Goal: Task Accomplishment & Management: Use online tool/utility

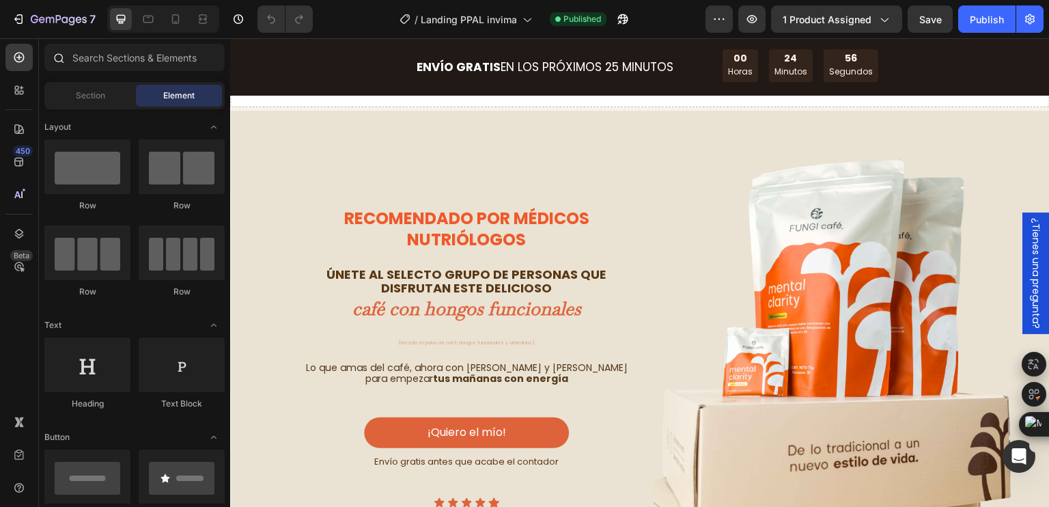
click at [144, 73] on div at bounding box center [134, 60] width 191 height 33
click at [148, 66] on input "text" at bounding box center [134, 57] width 180 height 27
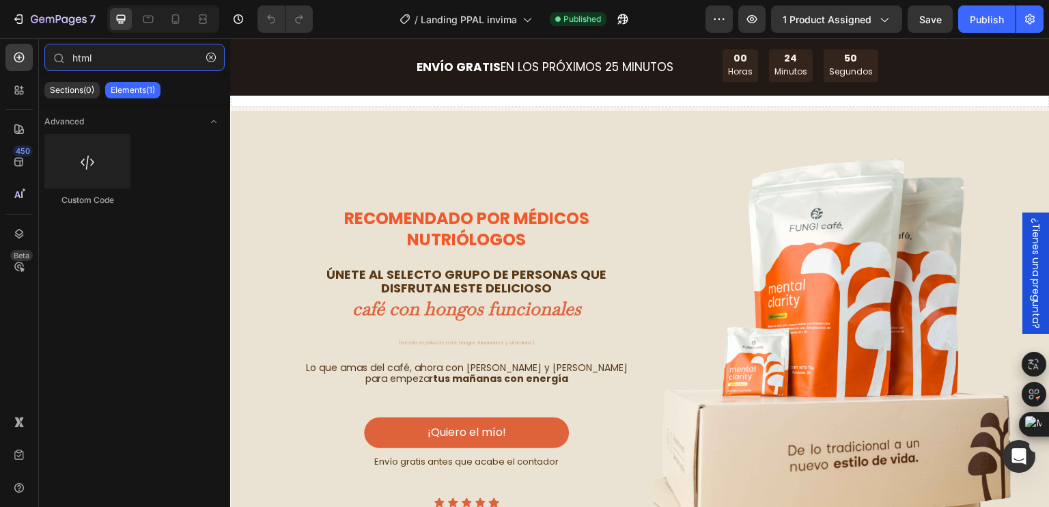
type input "html"
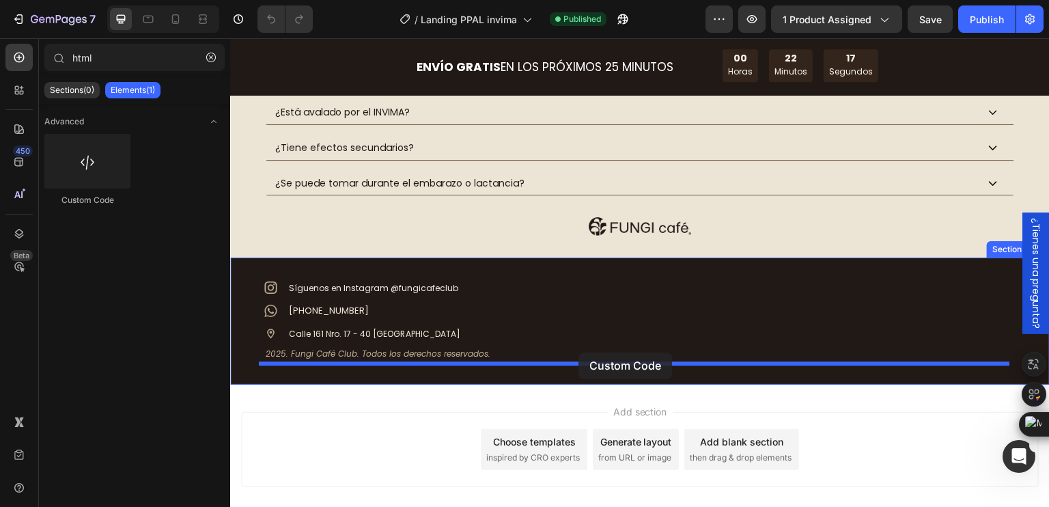
scroll to position [4415, 0]
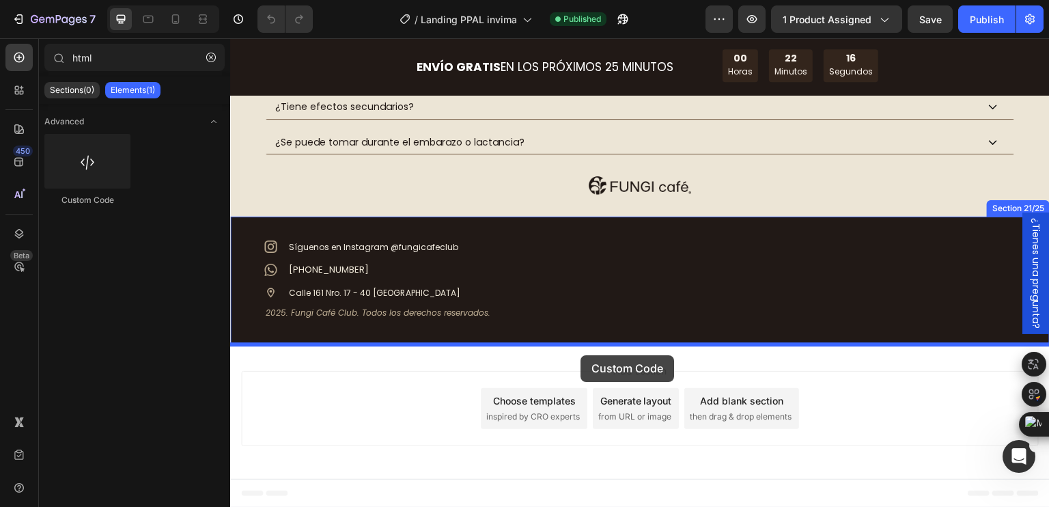
drag, startPoint x: 311, startPoint y: 198, endPoint x: 580, endPoint y: 354, distance: 310.8
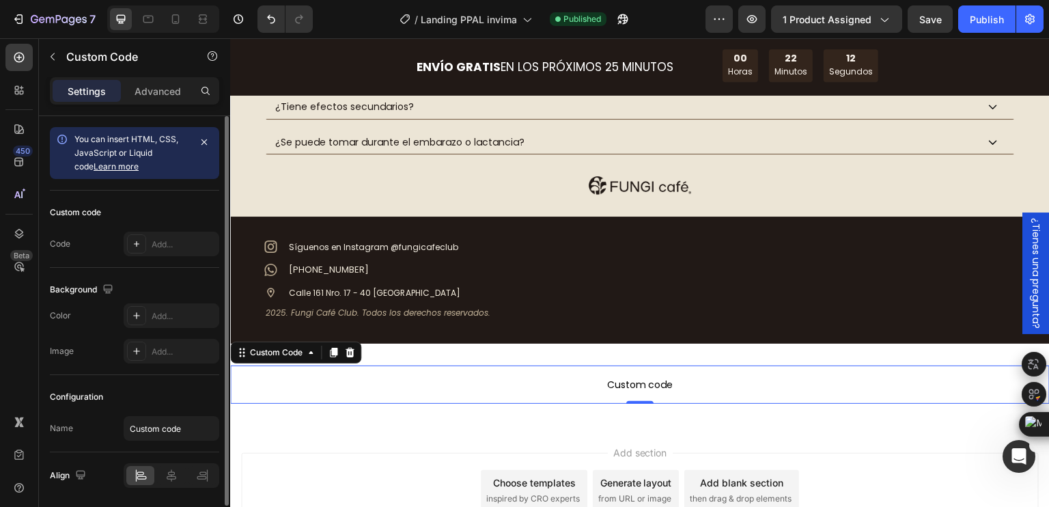
scroll to position [45, 0]
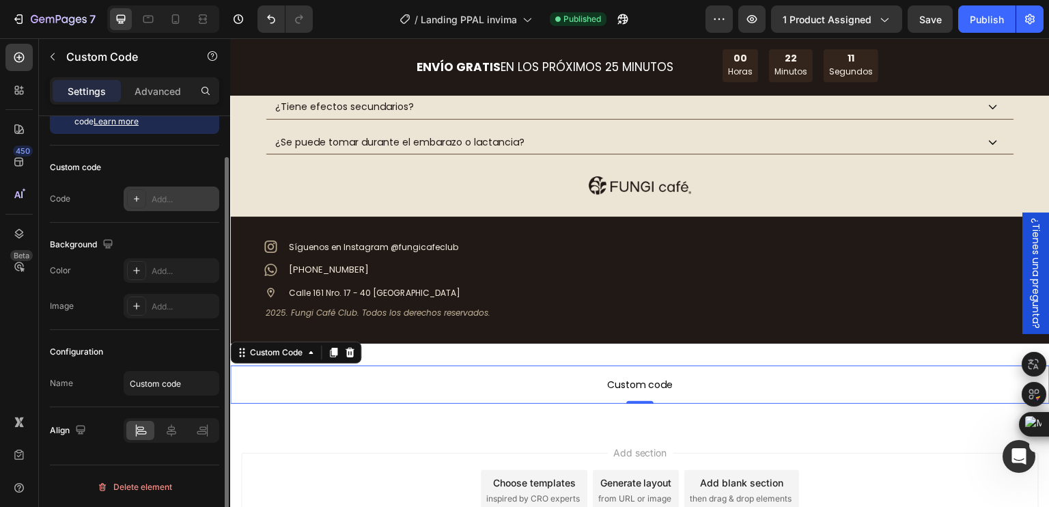
click at [156, 199] on div "Add..." at bounding box center [184, 199] width 64 height 12
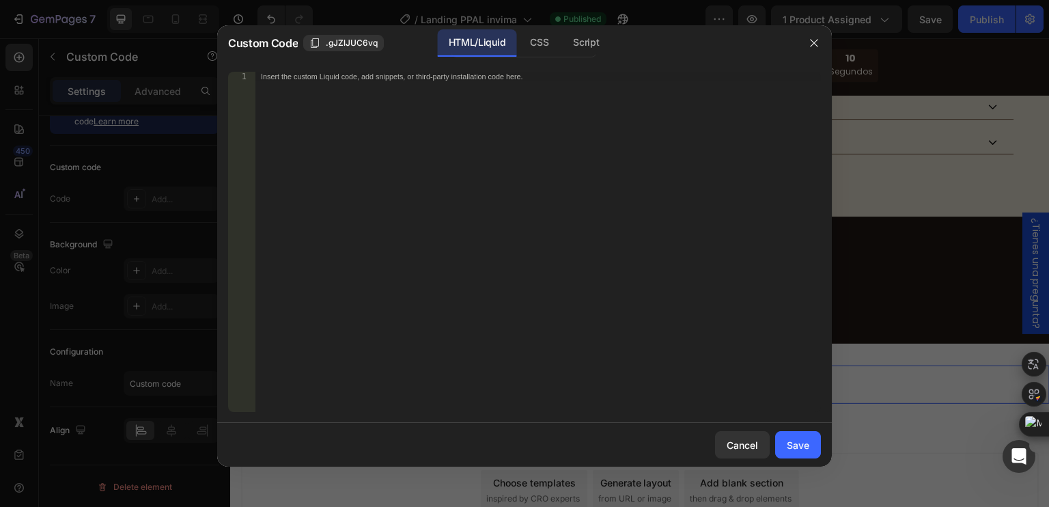
click at [371, 92] on div "Insert the custom Liquid code, add snippets, or third-party installation code h…" at bounding box center [537, 251] width 565 height 359
paste textarea "</script>"
type textarea "</script>"
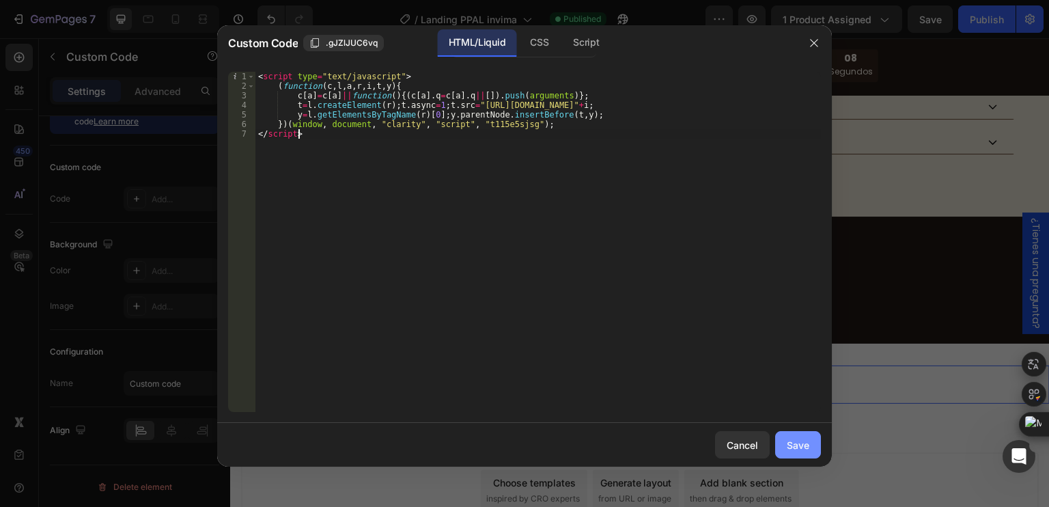
click at [810, 452] on button "Save" at bounding box center [798, 444] width 46 height 27
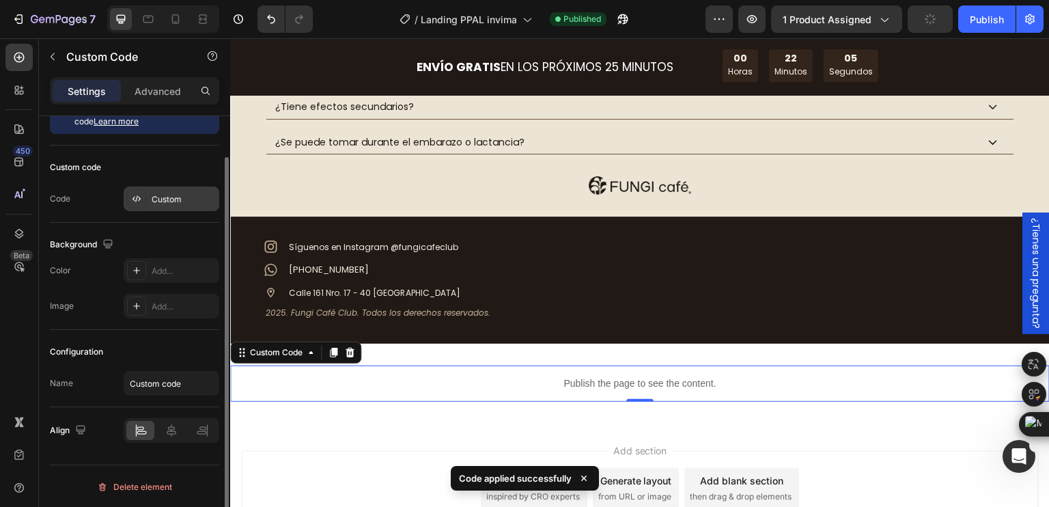
click at [175, 202] on div "Custom" at bounding box center [184, 199] width 64 height 12
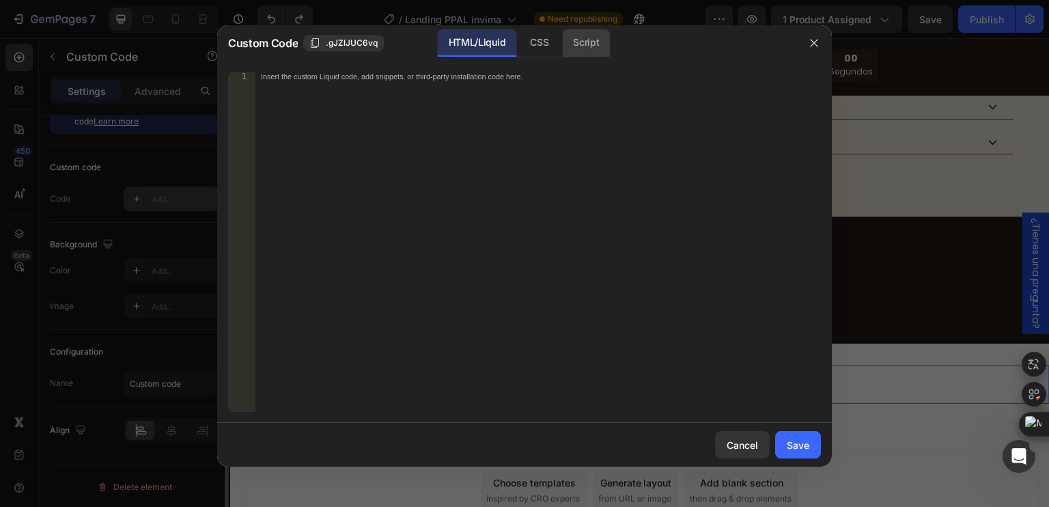
click at [591, 38] on div "Script" at bounding box center [586, 42] width 48 height 27
click at [331, 83] on div "Insert the Javascript code to add interaction and animation to your content her…" at bounding box center [537, 251] width 565 height 359
paste textarea "</script>"
type textarea "</script>"
click at [530, 40] on div "CSS" at bounding box center [539, 42] width 40 height 27
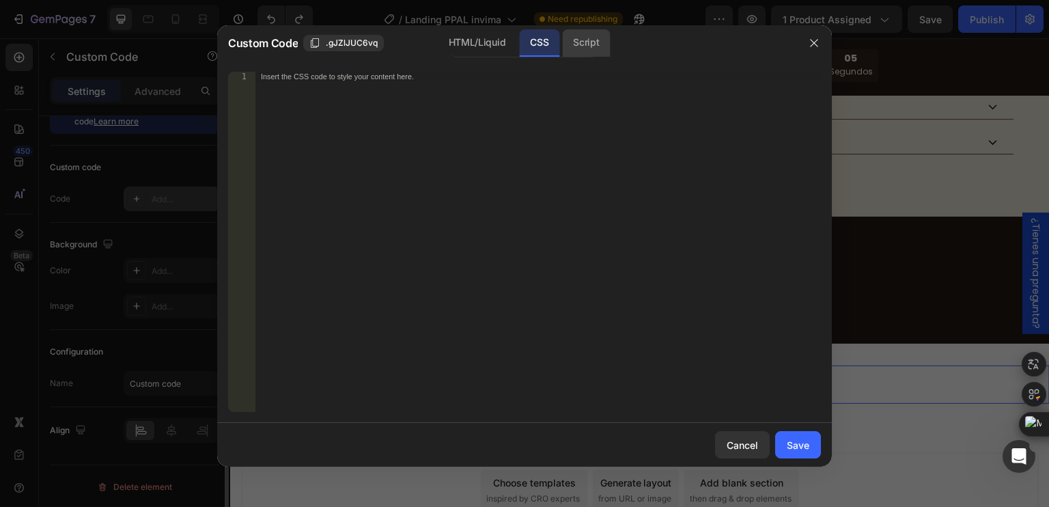
click at [586, 34] on div "Script" at bounding box center [586, 42] width 48 height 27
click at [397, 81] on div "Insert the Javascript code to add interaction and animation to your content her…" at bounding box center [537, 251] width 565 height 359
paste textarea "</script>"
type textarea "</script>"
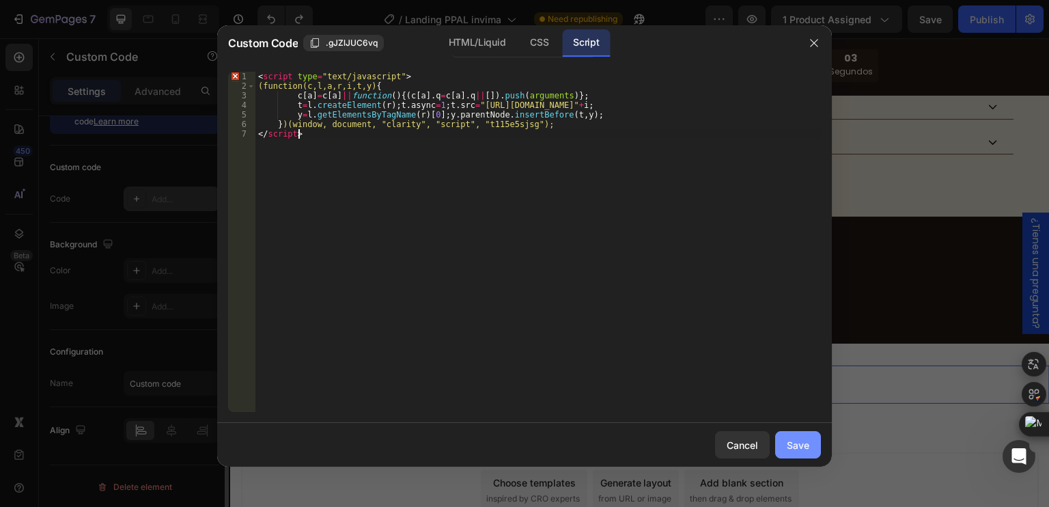
click at [814, 444] on button "Save" at bounding box center [798, 444] width 46 height 27
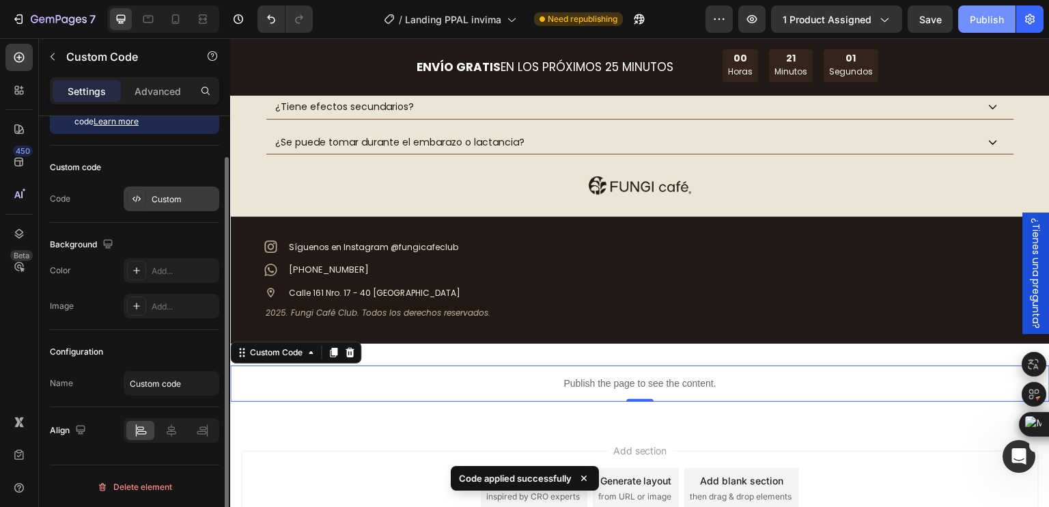
click at [985, 12] on div "Publish" at bounding box center [986, 19] width 34 height 14
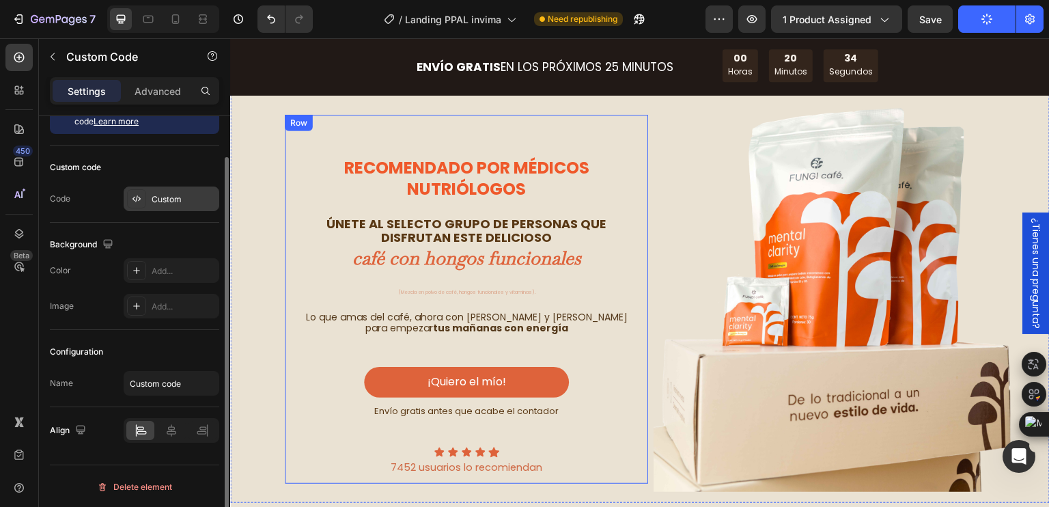
scroll to position [0, 0]
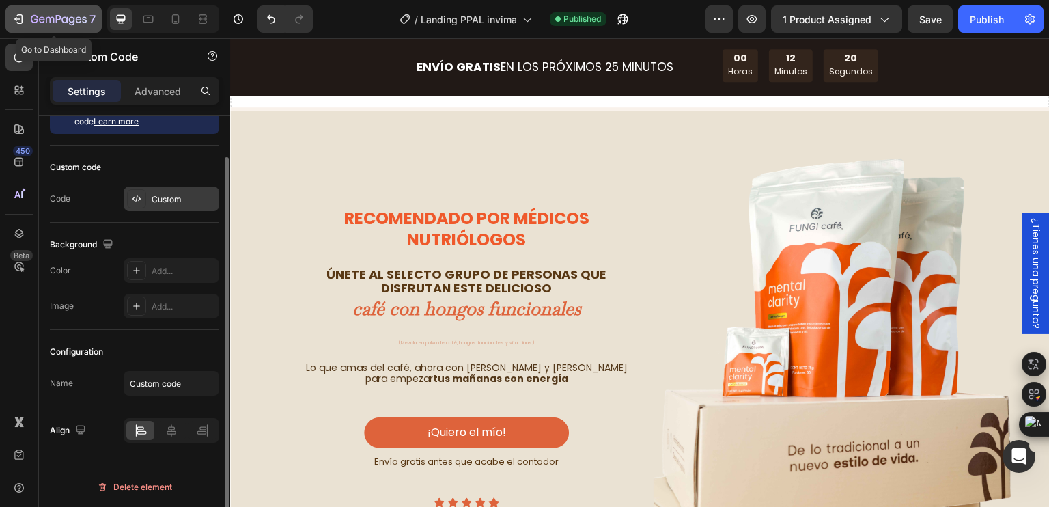
click at [33, 18] on icon "button" at bounding box center [59, 20] width 56 height 12
